Goal: Book appointment/travel/reservation

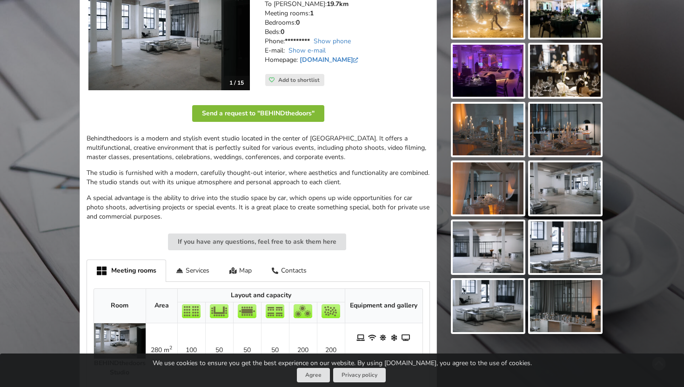
scroll to position [125, 0]
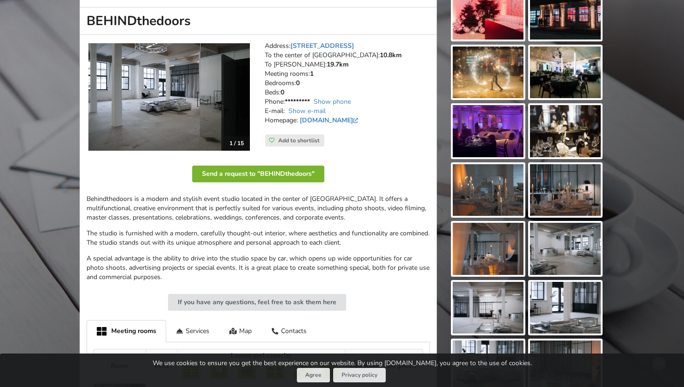
click at [279, 176] on button "Send a request to "BEHINDthedoors"" at bounding box center [258, 174] width 132 height 17
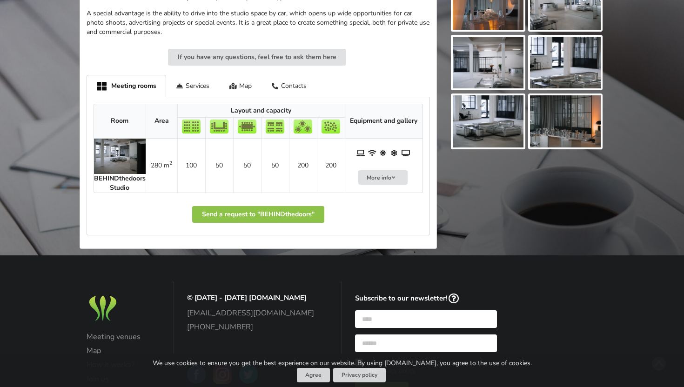
scroll to position [399, 0]
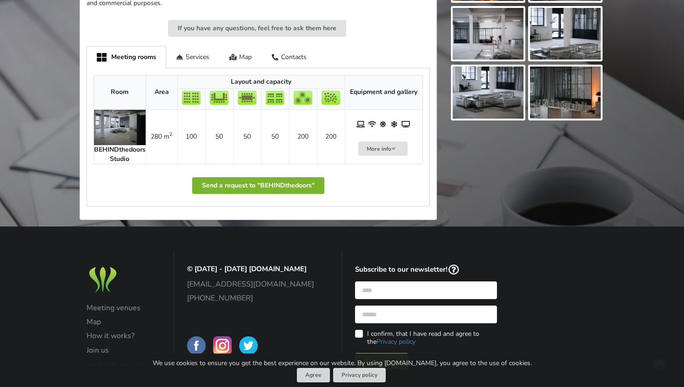
click at [312, 183] on button "Send a request to "BEHINDthedoors"" at bounding box center [258, 185] width 132 height 17
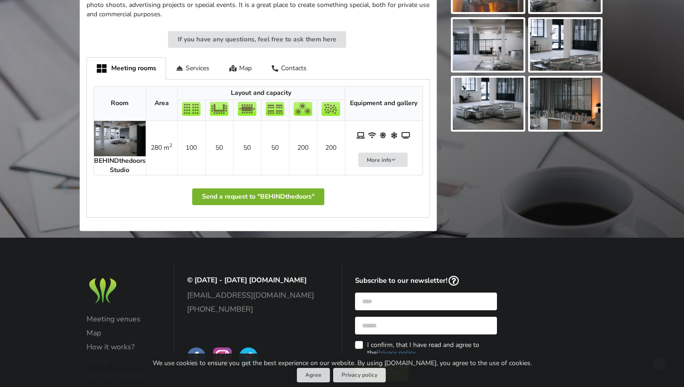
scroll to position [387, 0]
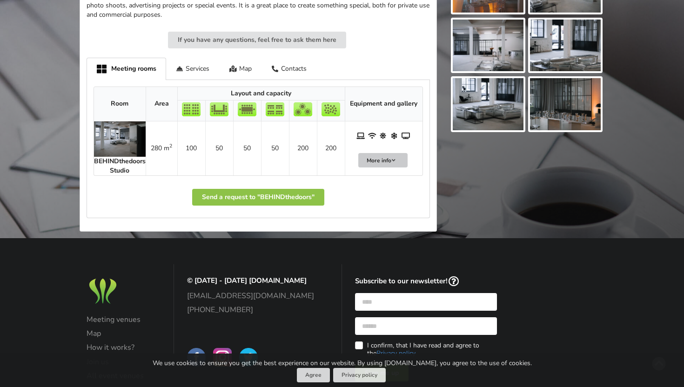
click at [391, 166] on button "More info" at bounding box center [382, 160] width 49 height 14
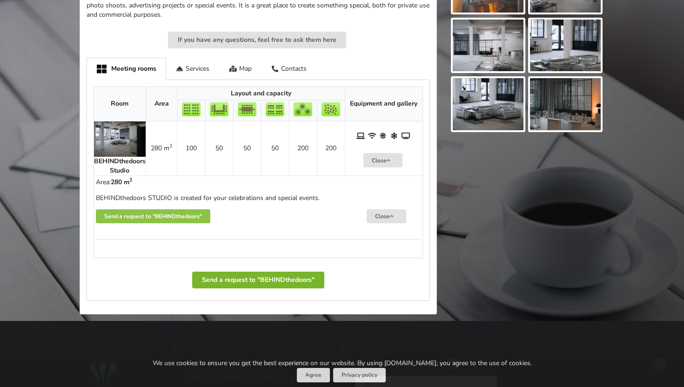
click at [269, 283] on button "Send a request to "BEHINDthedoors"" at bounding box center [258, 280] width 132 height 17
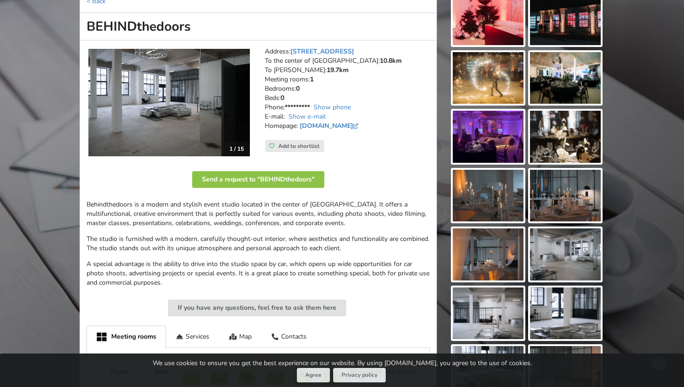
scroll to position [114, 0]
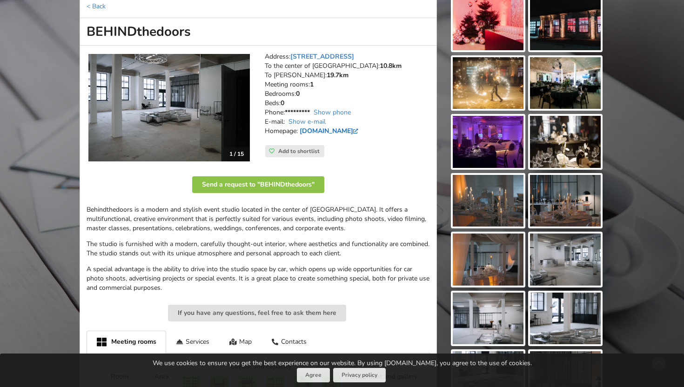
click at [344, 128] on link "www.behindthedoors.lv" at bounding box center [329, 130] width 61 height 9
